Goal: Transaction & Acquisition: Purchase product/service

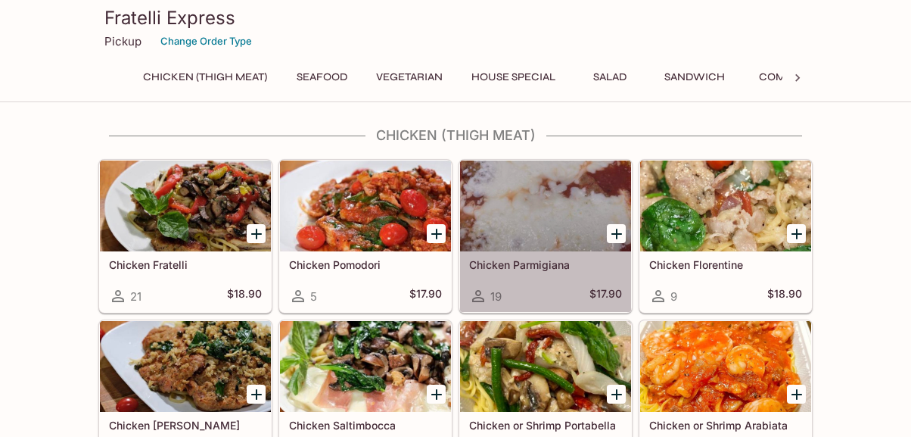
click at [546, 207] on div at bounding box center [545, 205] width 171 height 91
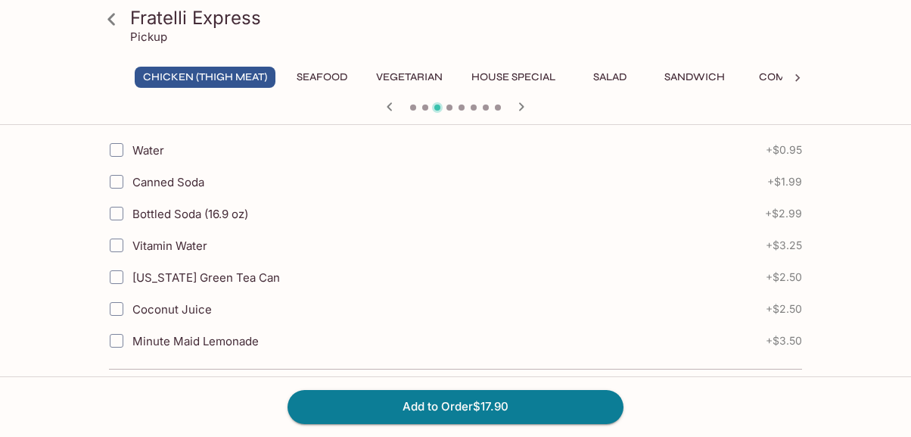
scroll to position [984, 0]
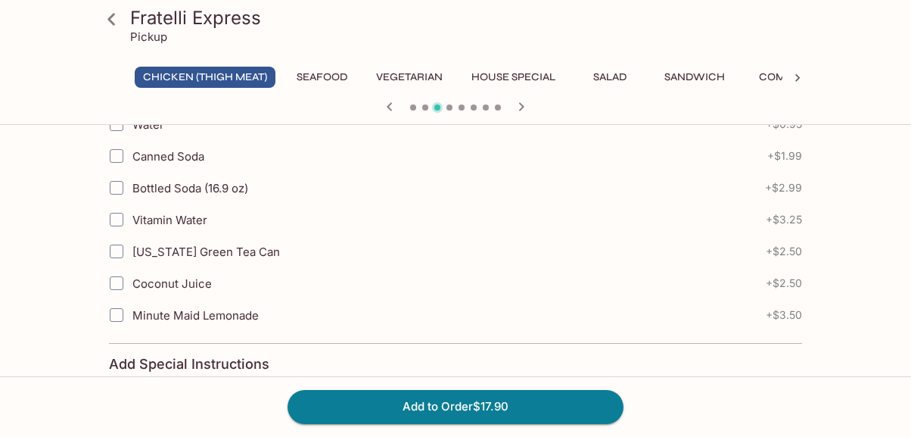
click at [114, 20] on icon at bounding box center [111, 19] width 26 height 26
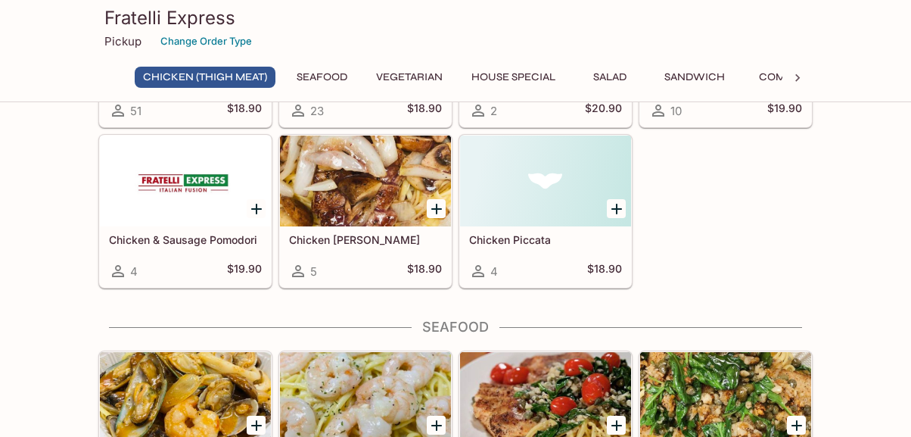
scroll to position [530, 0]
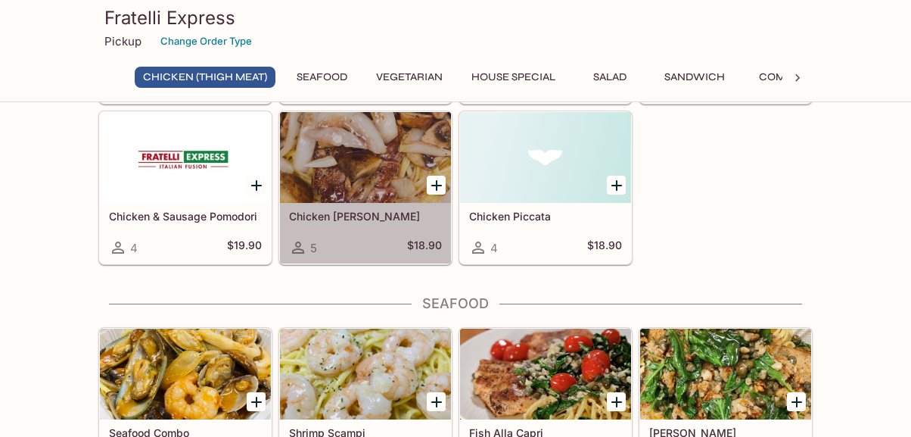
click at [369, 169] on div at bounding box center [365, 157] width 171 height 91
